Goal: Information Seeking & Learning: Learn about a topic

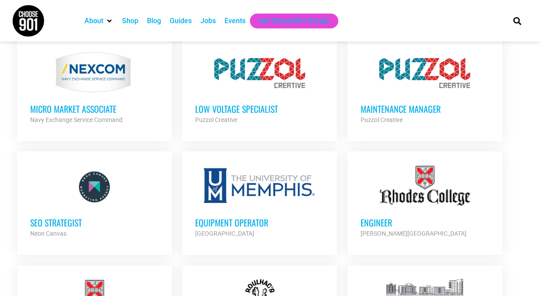
scroll to position [494, 0]
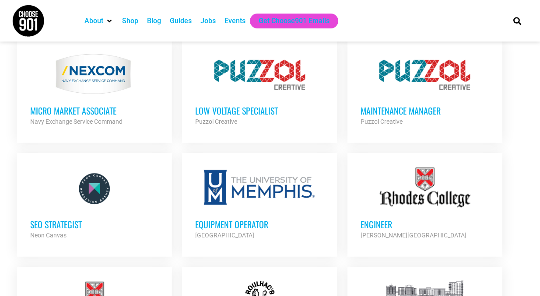
click at [80, 225] on h3 "SEO Strategist" at bounding box center [94, 224] width 129 height 11
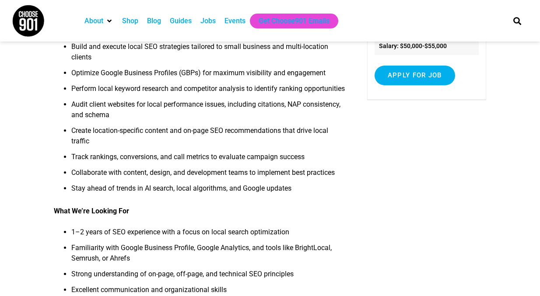
scroll to position [146, 0]
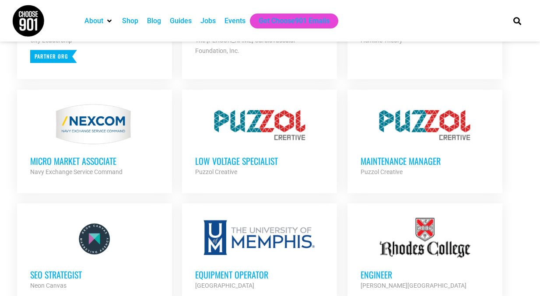
scroll to position [441, 0]
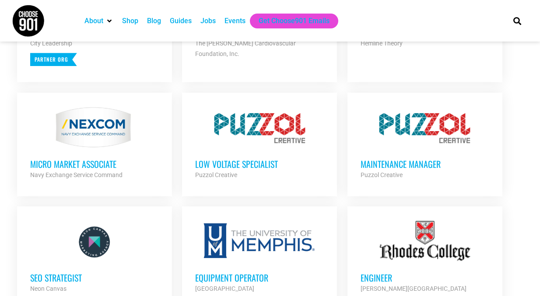
click at [278, 148] on div at bounding box center [259, 128] width 129 height 44
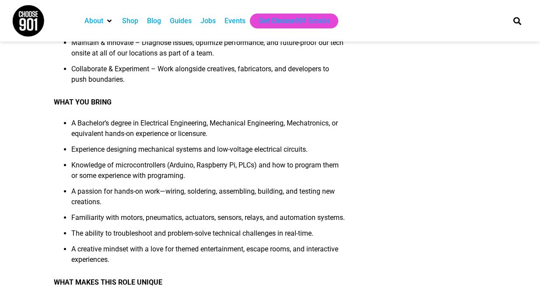
scroll to position [251, 0]
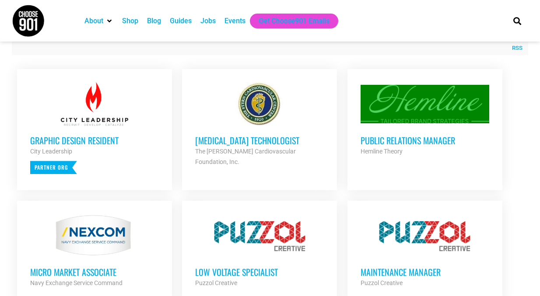
scroll to position [328, 0]
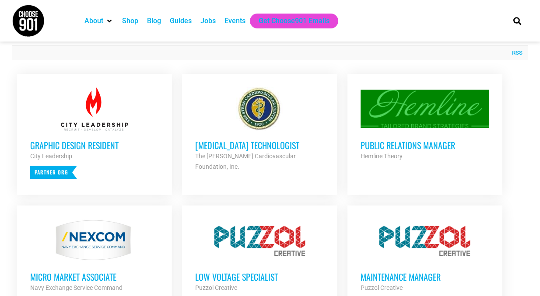
click at [393, 151] on h3 "Public Relations Manager" at bounding box center [425, 145] width 129 height 11
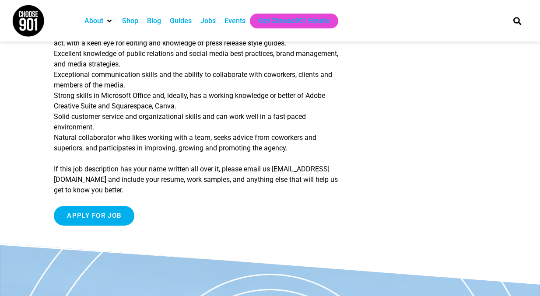
scroll to position [584, 0]
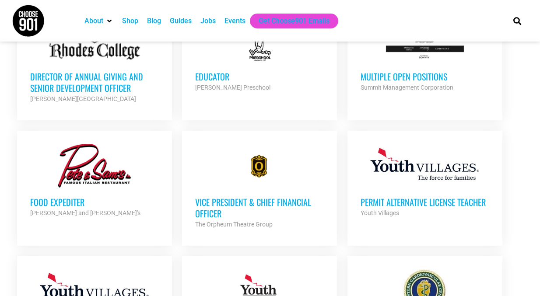
scroll to position [776, 0]
